Goal: Information Seeking & Learning: Stay updated

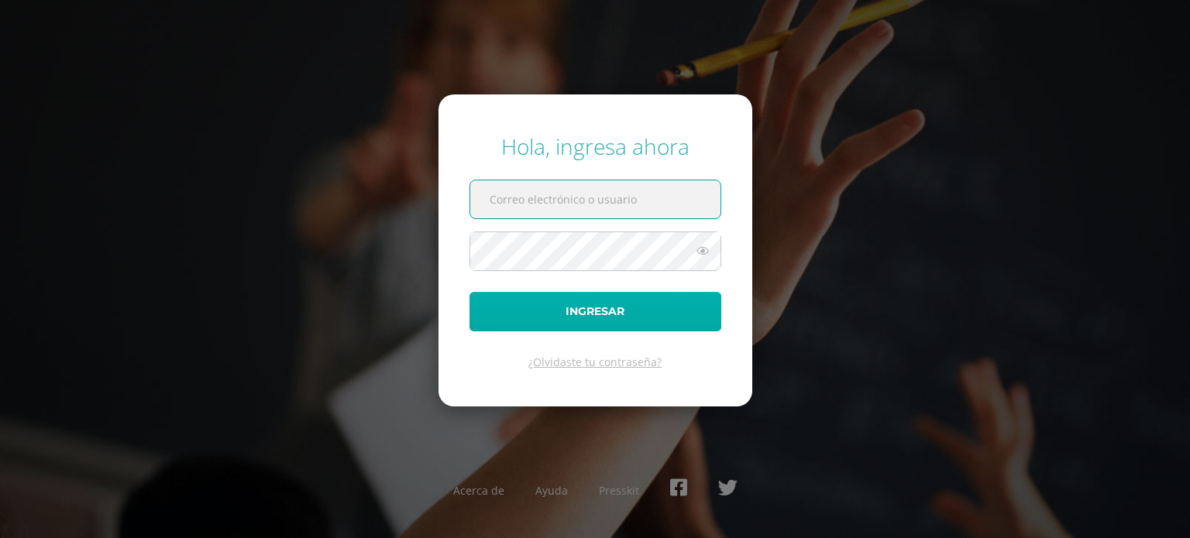
type input "gonzalezdouma@gmail.com"
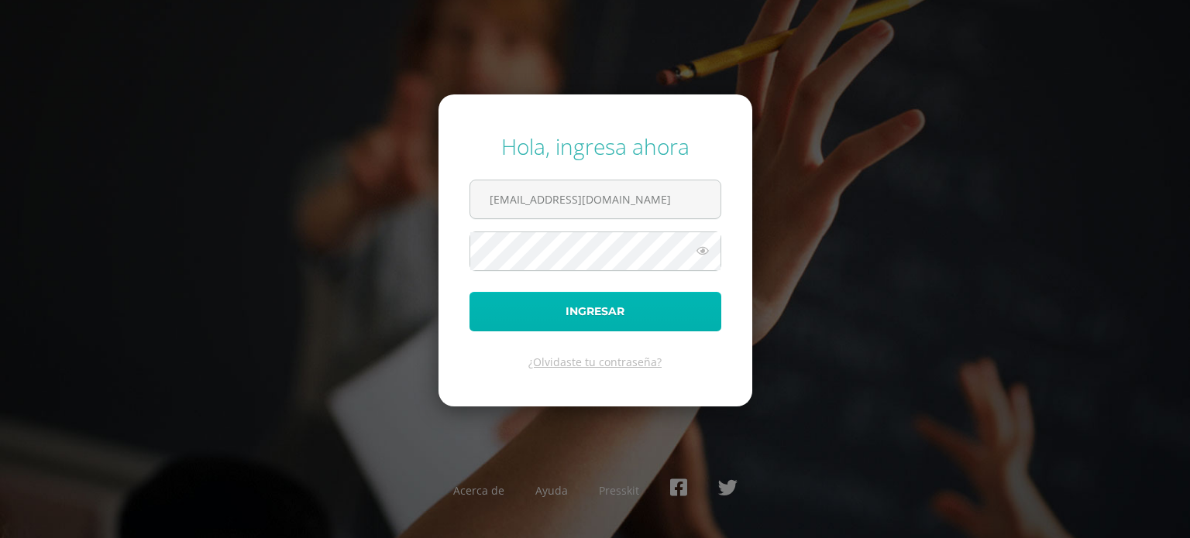
click at [607, 315] on button "Ingresar" at bounding box center [595, 312] width 252 height 40
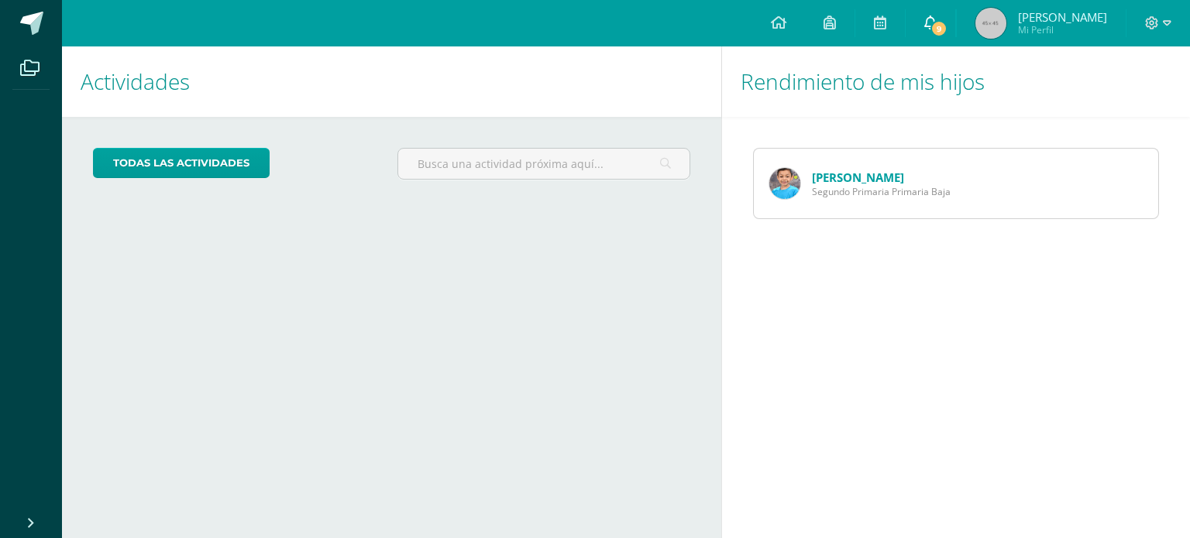
click at [937, 20] on icon at bounding box center [930, 22] width 12 height 14
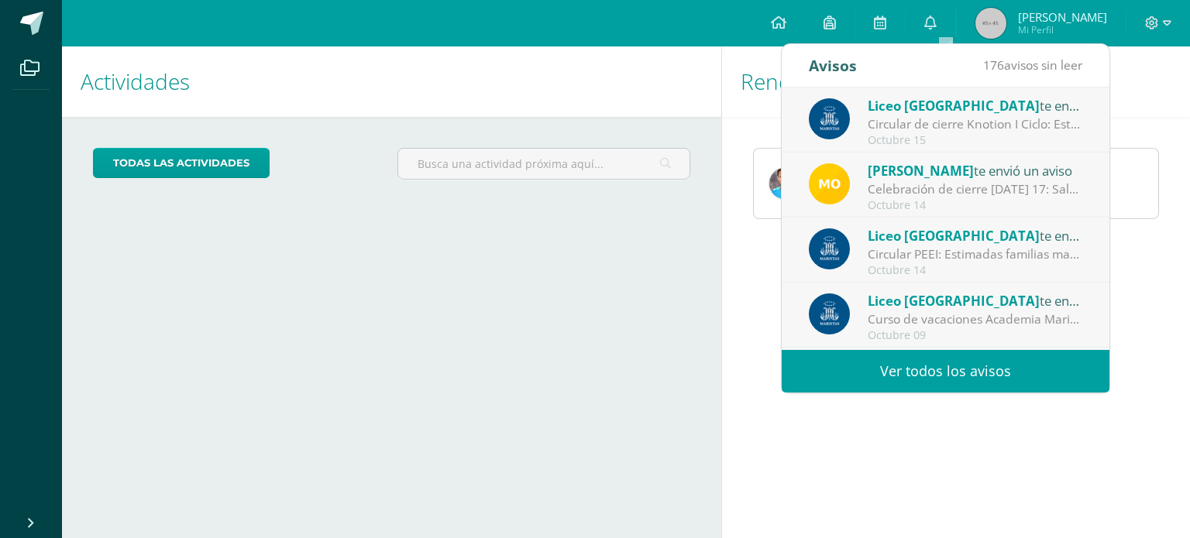
click at [936, 117] on div "Circular de cierre Knotion I Ciclo: Estimadas familias maristas les compartimos…" at bounding box center [975, 124] width 215 height 18
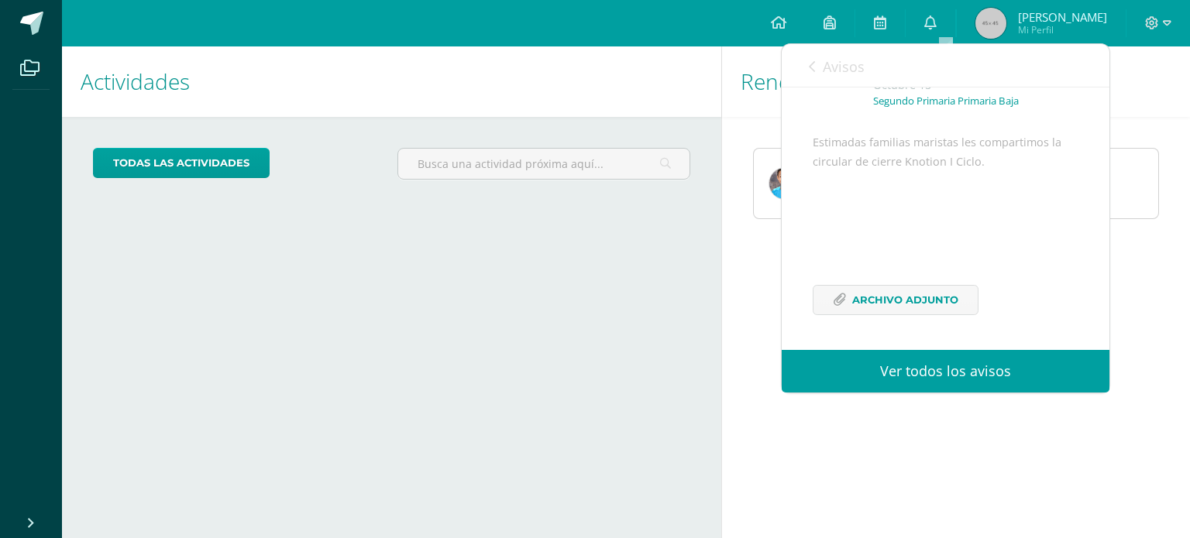
scroll to position [130, 0]
click at [926, 309] on span "Archivo Adjunto" at bounding box center [905, 300] width 106 height 29
click at [892, 365] on link "Ver todos los avisos" at bounding box center [946, 371] width 328 height 43
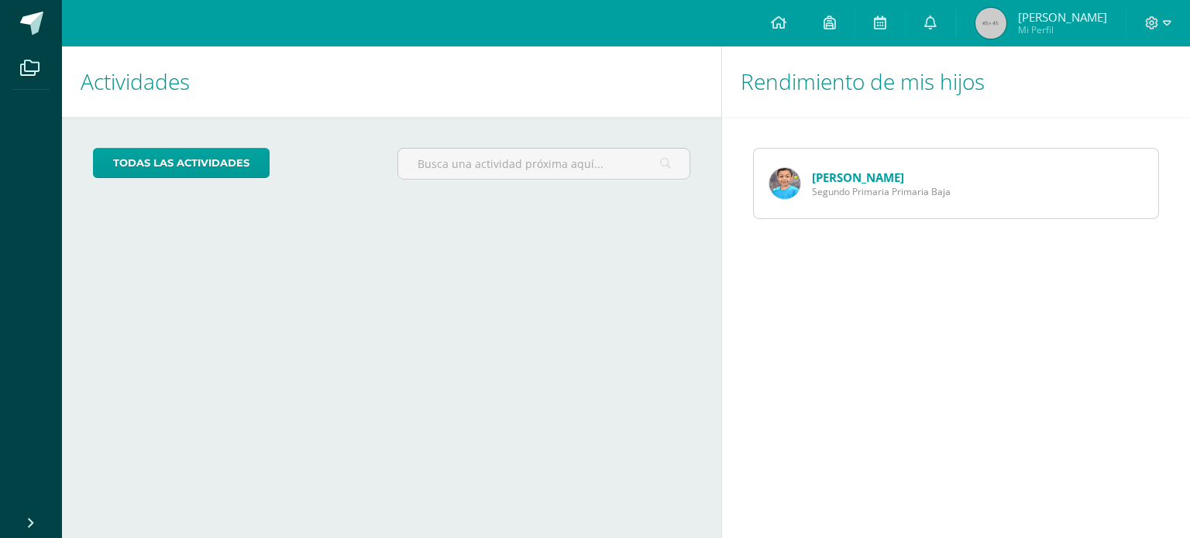
click at [1155, 326] on div "Rendimiento de mis hijos Gerardo González Segundo Primaria Primaria Baja" at bounding box center [958, 292] width 475 height 492
click at [937, 18] on icon at bounding box center [930, 22] width 12 height 14
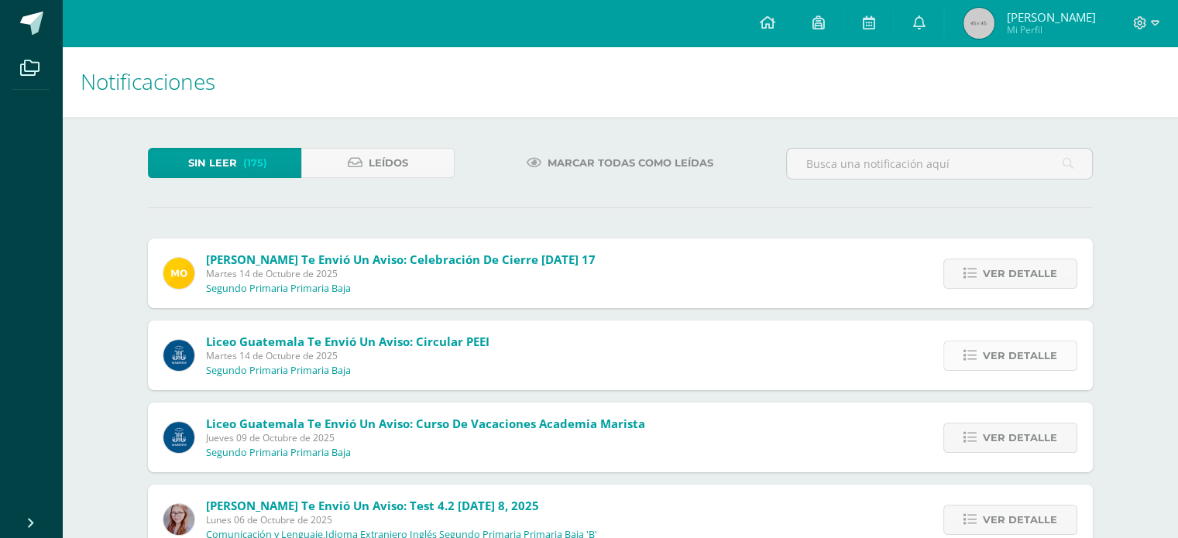
click at [1005, 359] on span "Ver detalle" at bounding box center [1020, 356] width 74 height 29
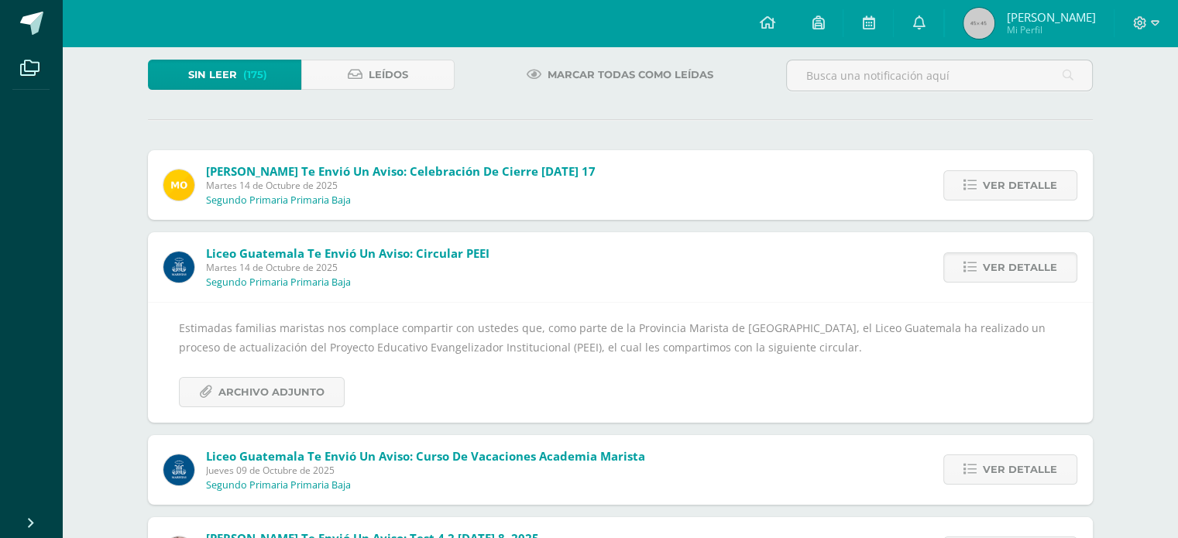
scroll to position [155, 0]
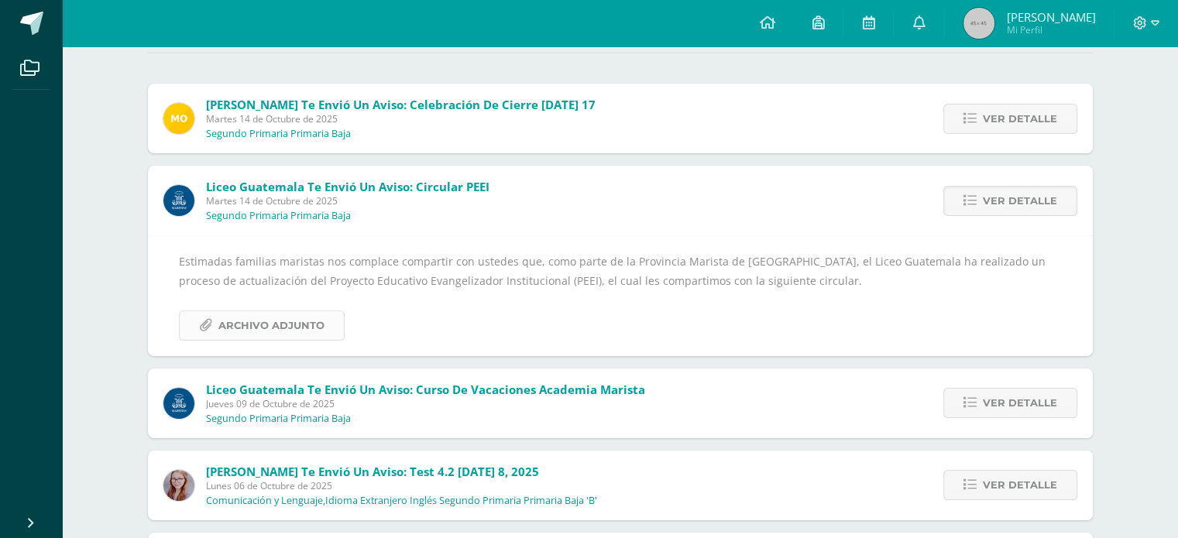
click at [266, 320] on span "Archivo Adjunto" at bounding box center [271, 325] width 106 height 29
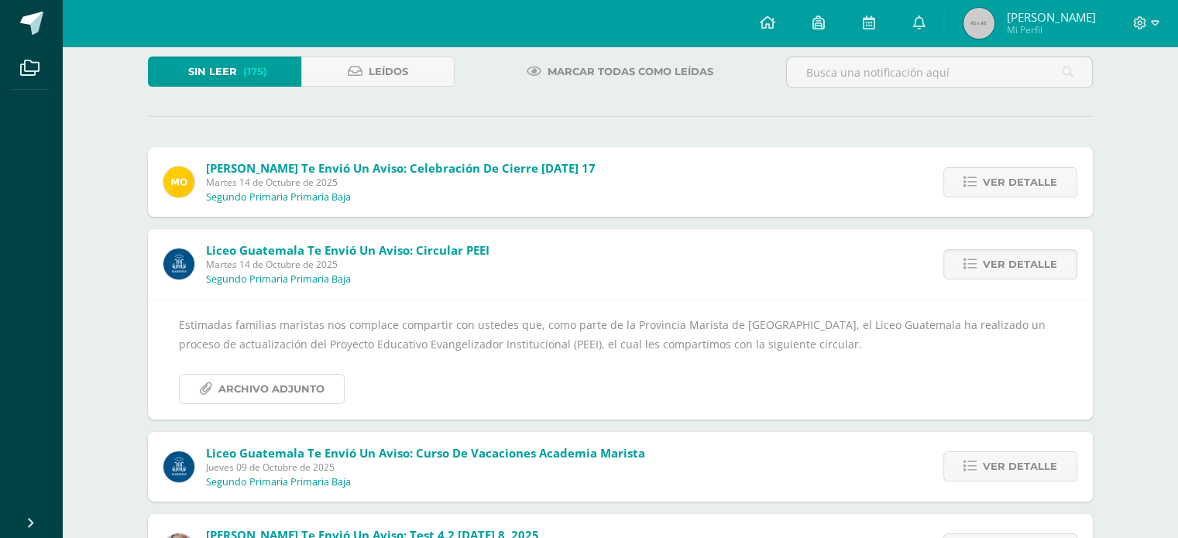
scroll to position [77, 0]
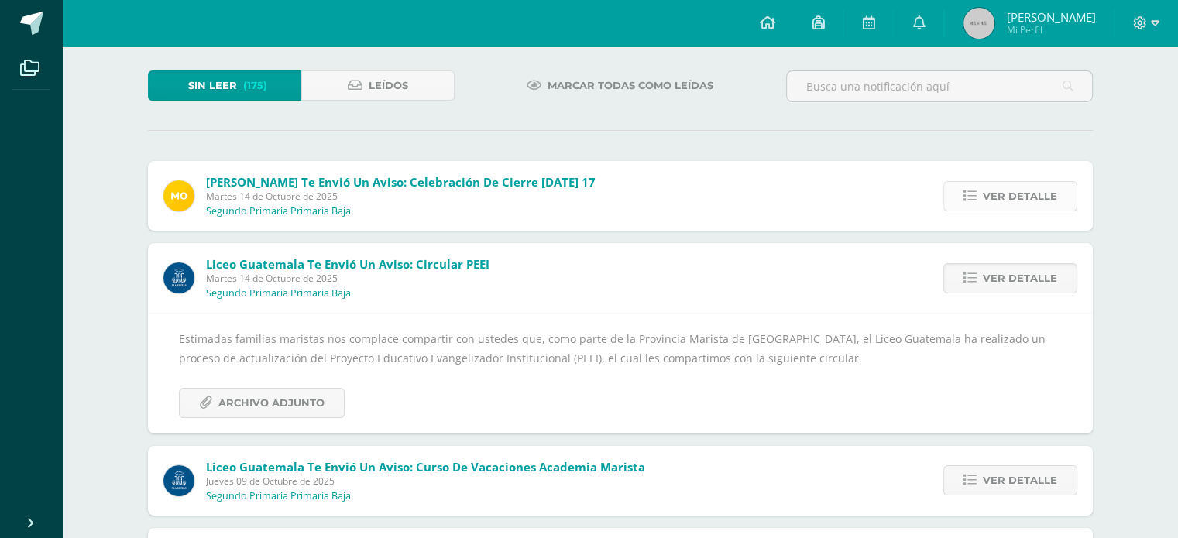
click at [1009, 201] on span "Ver detalle" at bounding box center [1020, 196] width 74 height 29
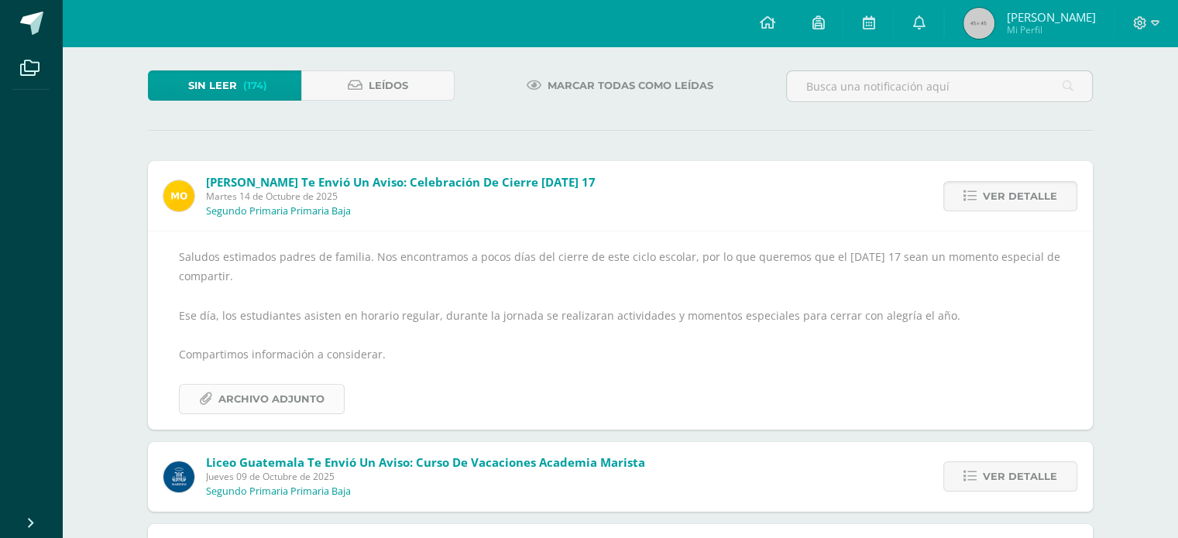
click at [305, 393] on span "Archivo Adjunto" at bounding box center [271, 399] width 106 height 29
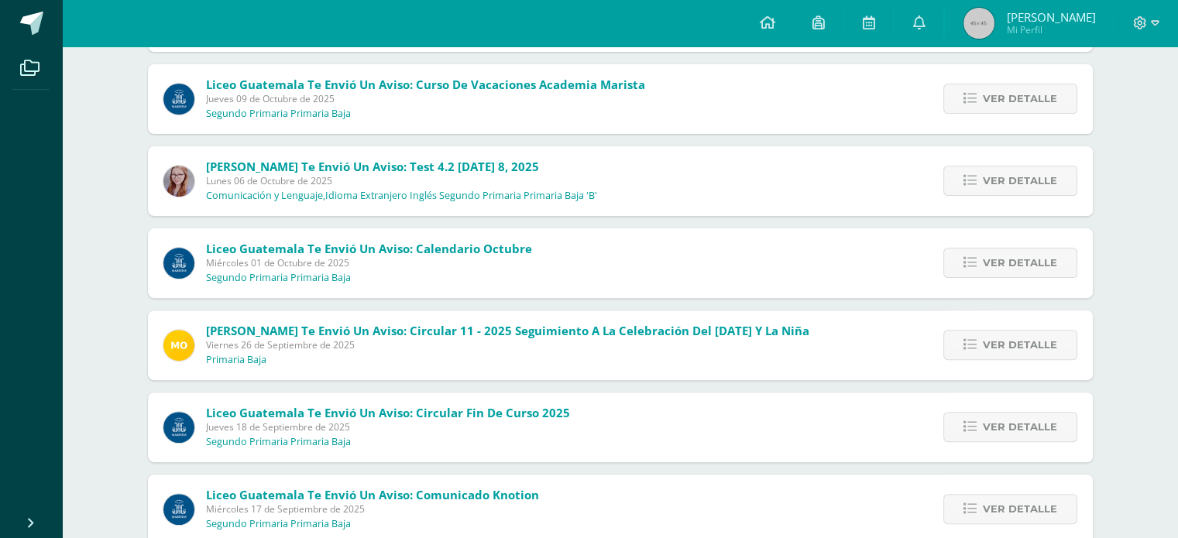
scroll to position [465, 0]
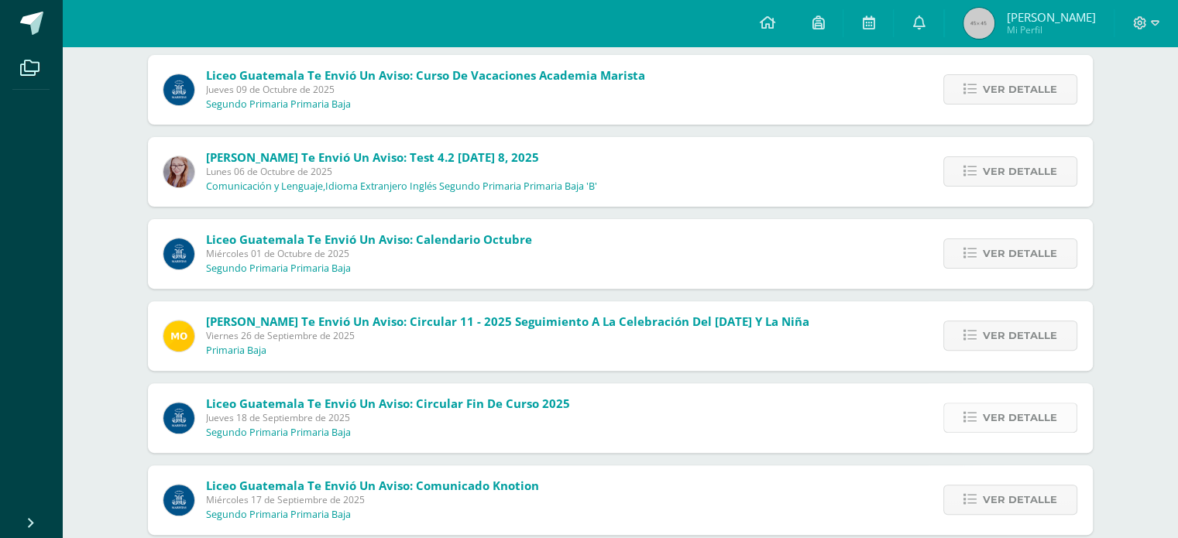
click at [979, 417] on link "Ver detalle" at bounding box center [1011, 418] width 134 height 30
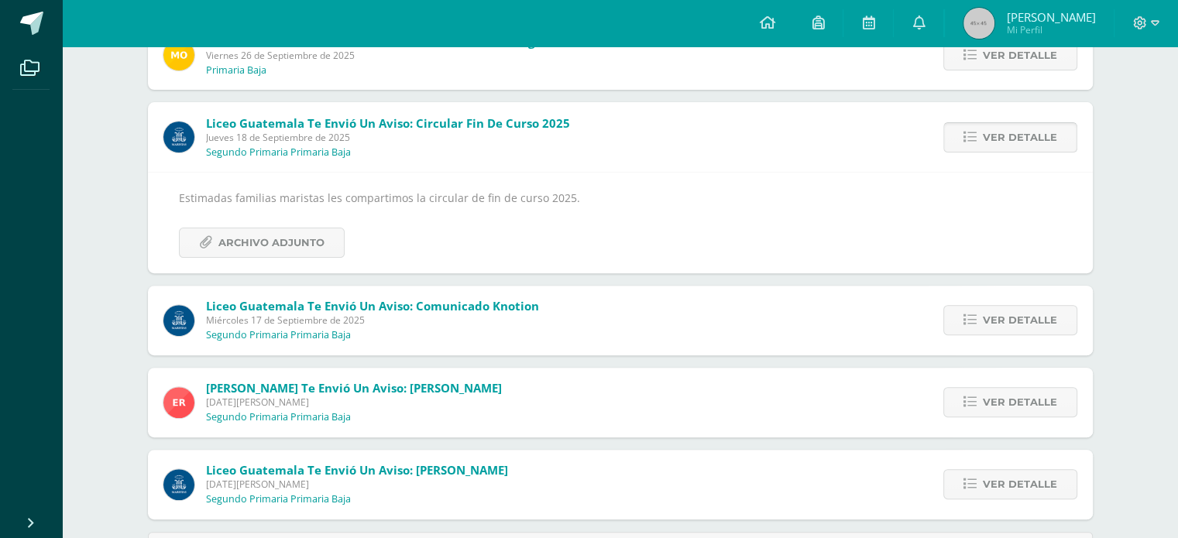
scroll to position [395, 0]
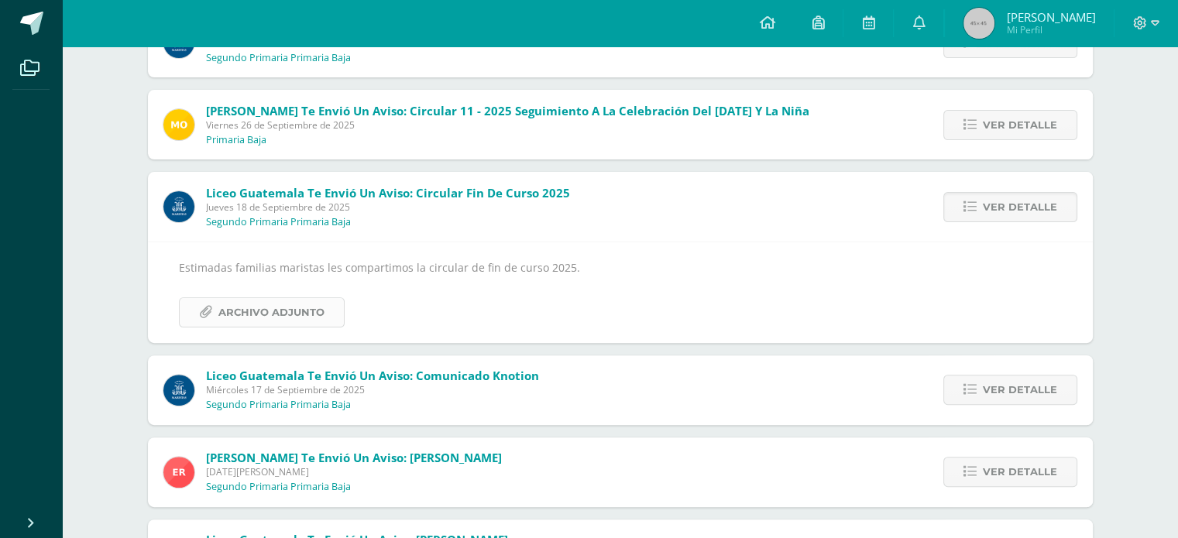
click at [288, 312] on span "Archivo Adjunto" at bounding box center [271, 312] width 106 height 29
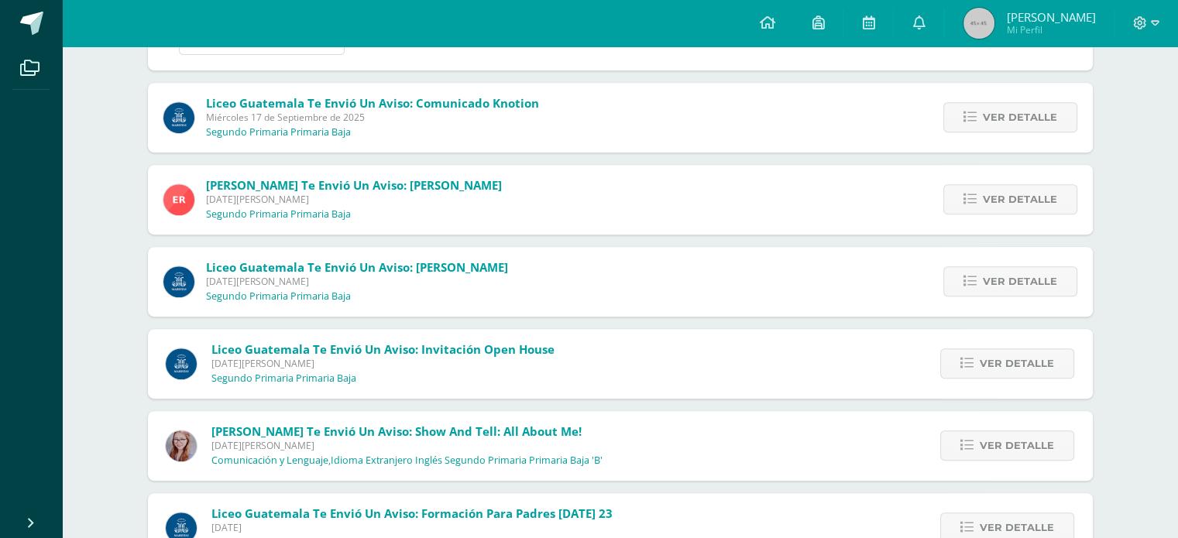
scroll to position [683, 0]
